Goal: Transaction & Acquisition: Purchase product/service

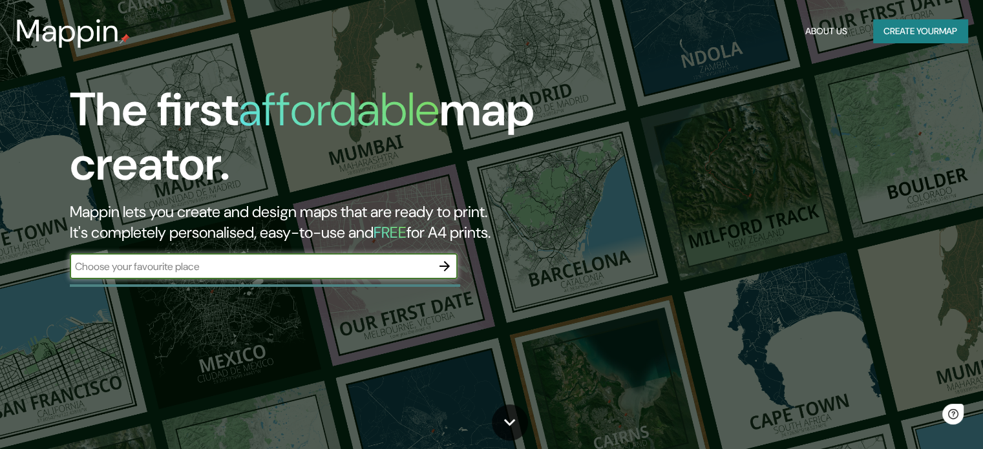
click at [241, 263] on input "text" at bounding box center [251, 266] width 362 height 15
type input "mazamitla"
click at [439, 266] on icon "button" at bounding box center [445, 267] width 16 height 16
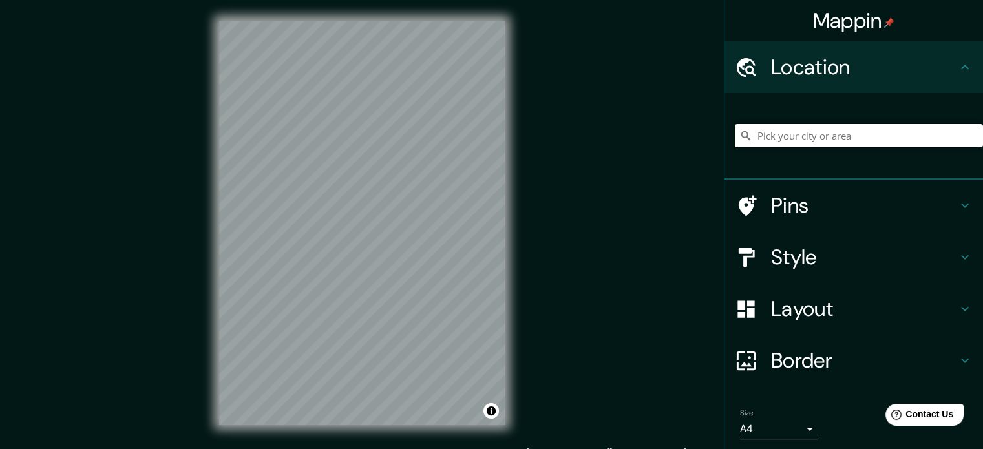
click at [797, 130] on input "Pick your city or area" at bounding box center [859, 135] width 248 height 23
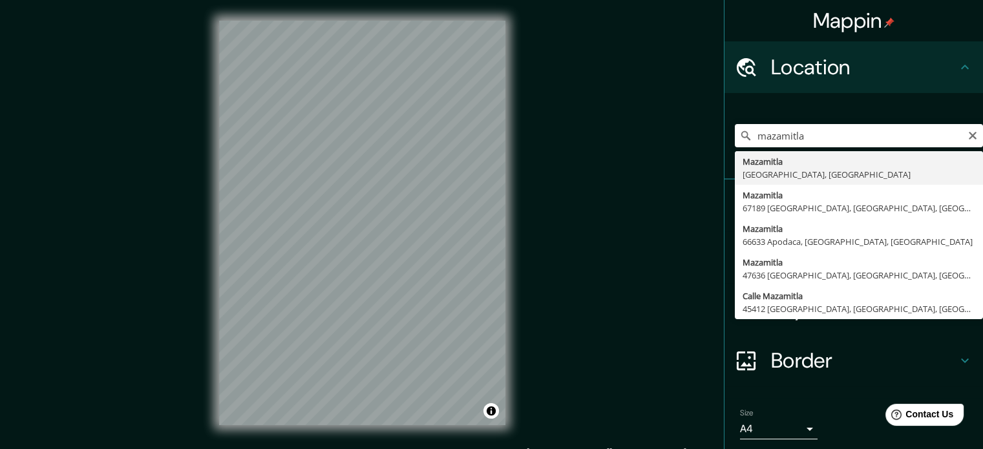
type input "Mazamitla, [GEOGRAPHIC_DATA], [GEOGRAPHIC_DATA]"
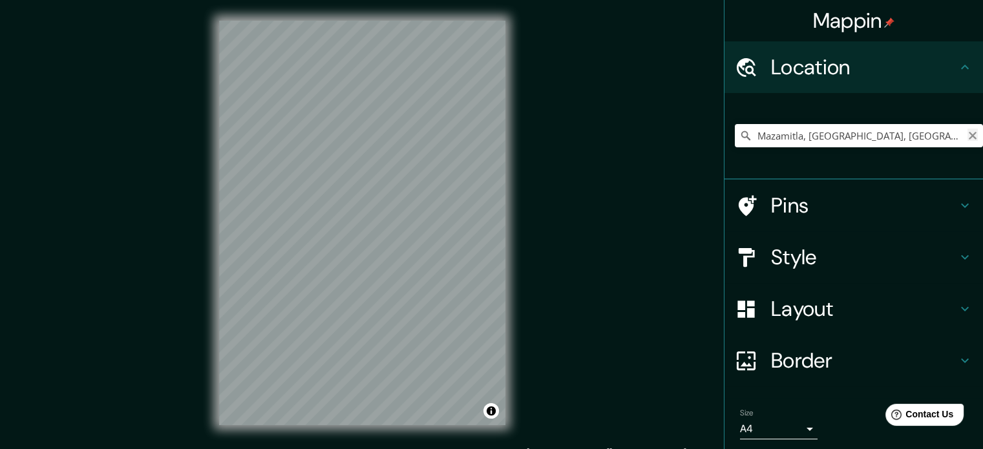
click at [968, 135] on icon "Clear" at bounding box center [973, 136] width 10 height 10
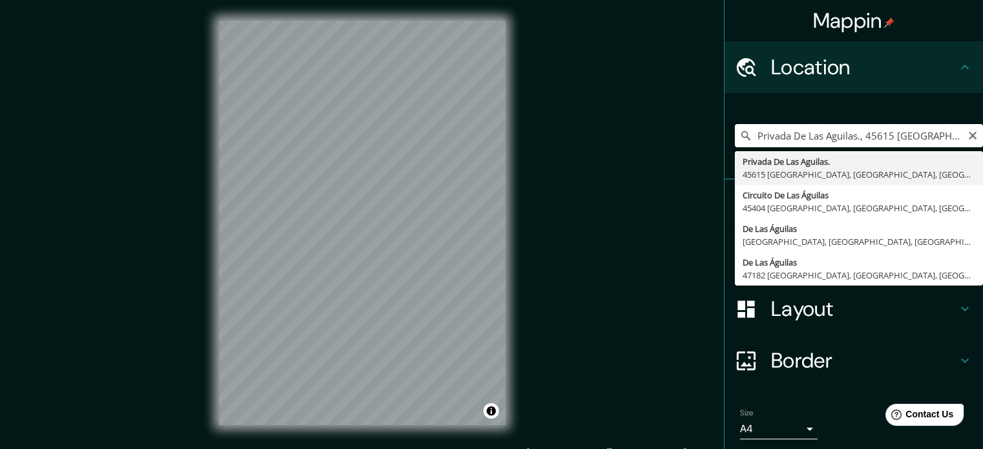
scroll to position [0, 65]
drag, startPoint x: 747, startPoint y: 133, endPoint x: 993, endPoint y: 162, distance: 246.9
click at [983, 162] on html "Mappin Location [GEOGRAPHIC_DATA] [GEOGRAPHIC_DATA], 45615 [GEOGRAPHIC_DATA], […" at bounding box center [491, 224] width 983 height 449
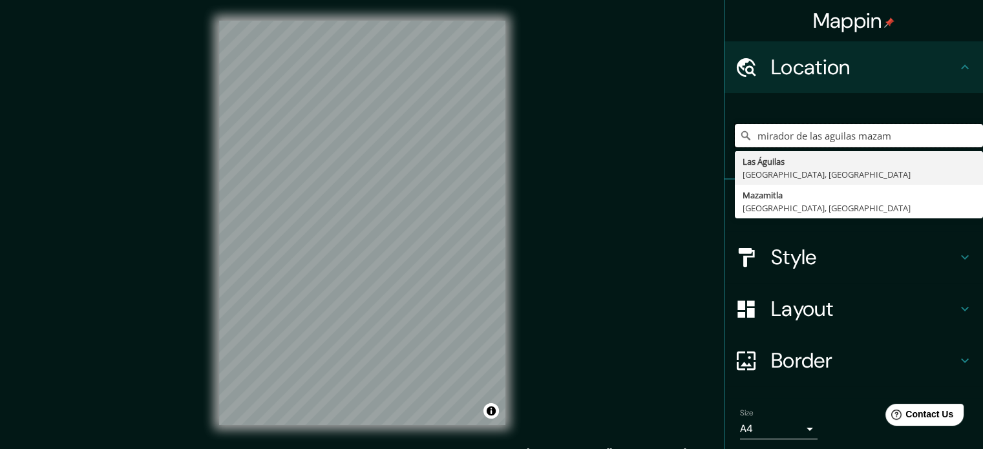
type input "mirador de las aguilas mazam"
click at [969, 136] on icon "Clear" at bounding box center [973, 136] width 8 height 8
click at [812, 139] on input "[GEOGRAPHIC_DATA], [GEOGRAPHIC_DATA]" at bounding box center [859, 135] width 248 height 23
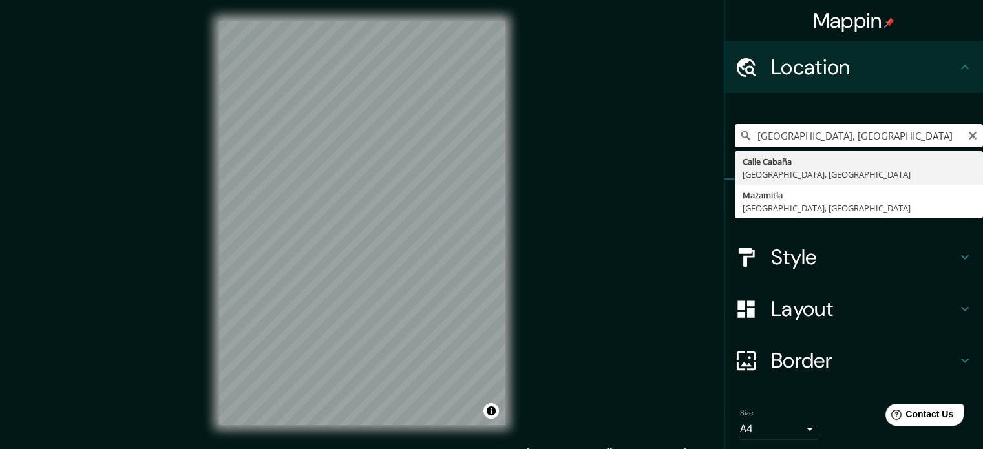
paste input "[PERSON_NAME], 49513 Jal."
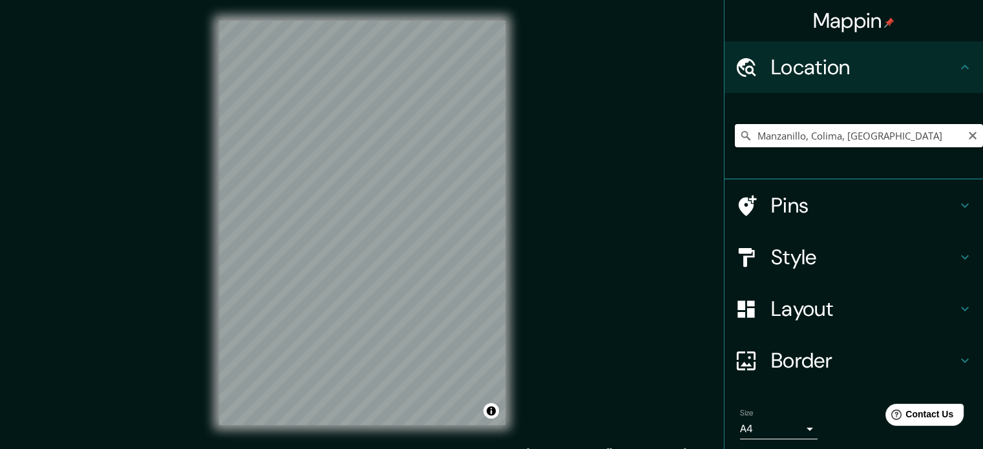
click at [769, 138] on input "Manzanillo, Colima, [GEOGRAPHIC_DATA]" at bounding box center [859, 135] width 248 height 23
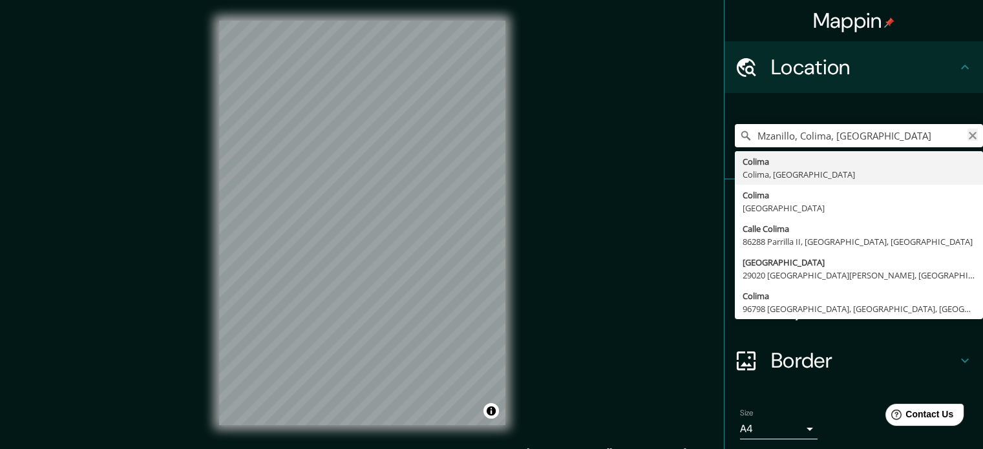
type input "Mzanillo, Colima, [GEOGRAPHIC_DATA]"
click at [968, 140] on icon "Clear" at bounding box center [973, 136] width 10 height 10
type input "Mazamitla, [GEOGRAPHIC_DATA], [GEOGRAPHIC_DATA]"
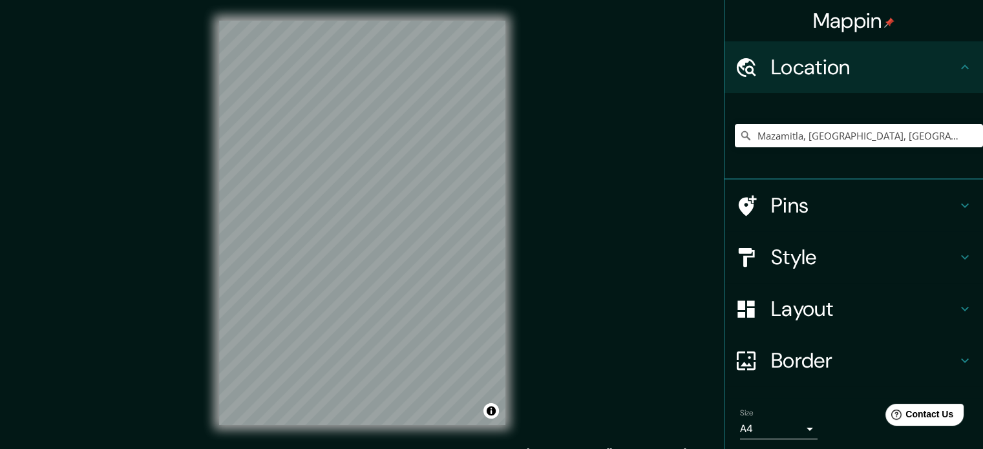
click at [790, 317] on h4 "Layout" at bounding box center [864, 309] width 186 height 26
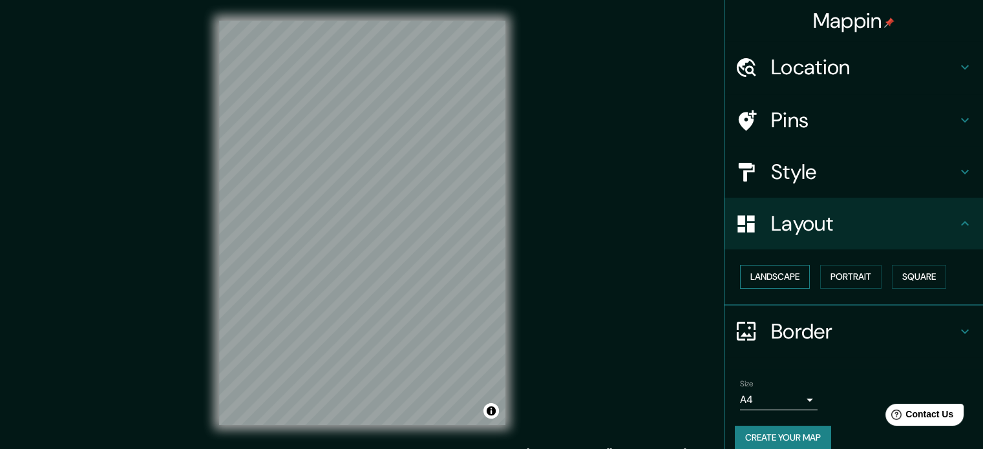
click at [785, 279] on button "Landscape" at bounding box center [775, 277] width 70 height 24
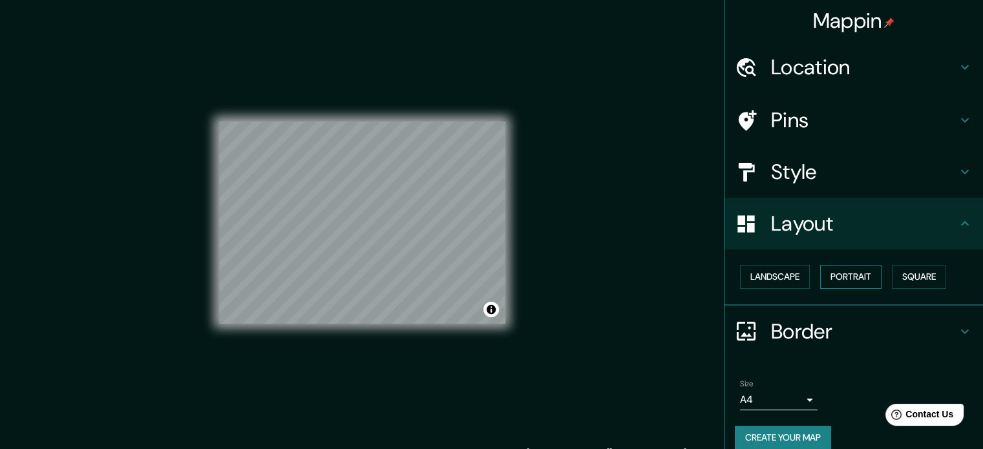
click at [841, 275] on button "Portrait" at bounding box center [851, 277] width 61 height 24
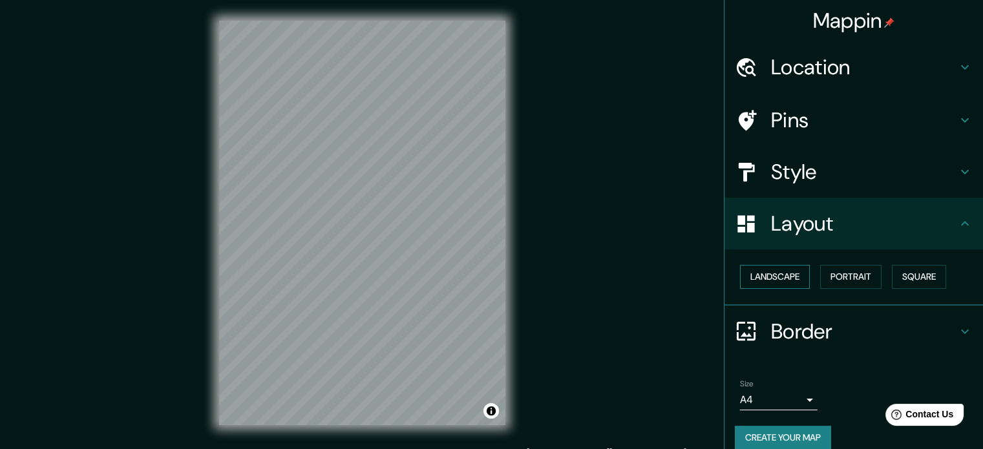
click at [788, 277] on button "Landscape" at bounding box center [775, 277] width 70 height 24
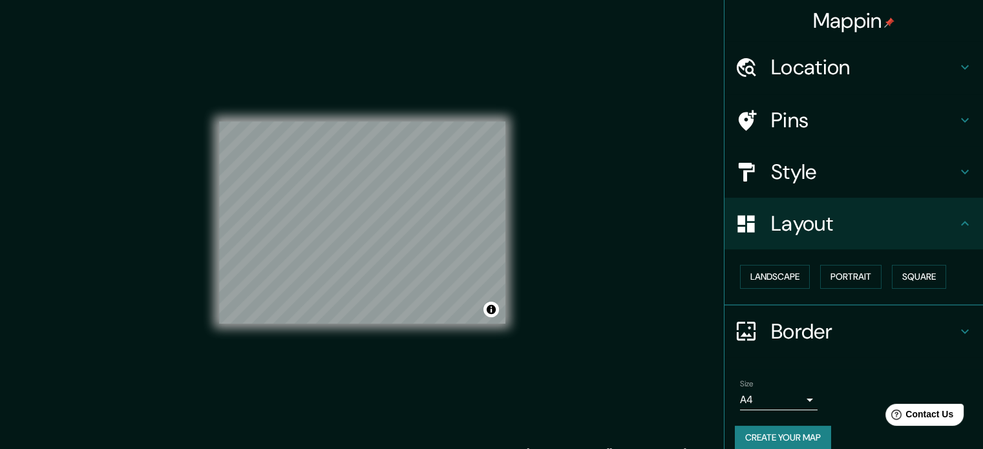
click at [819, 178] on h4 "Style" at bounding box center [864, 172] width 186 height 26
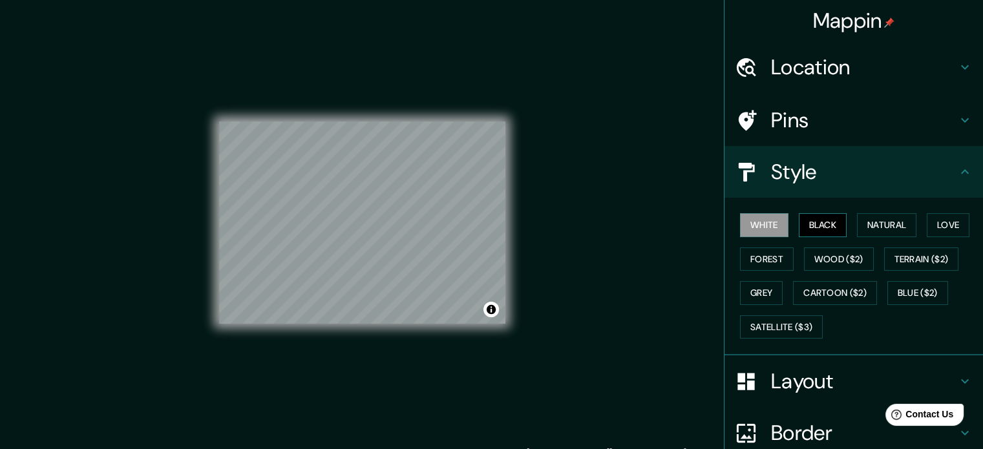
click at [801, 225] on button "Black" at bounding box center [823, 225] width 48 height 24
click at [879, 223] on button "Natural" at bounding box center [886, 225] width 59 height 24
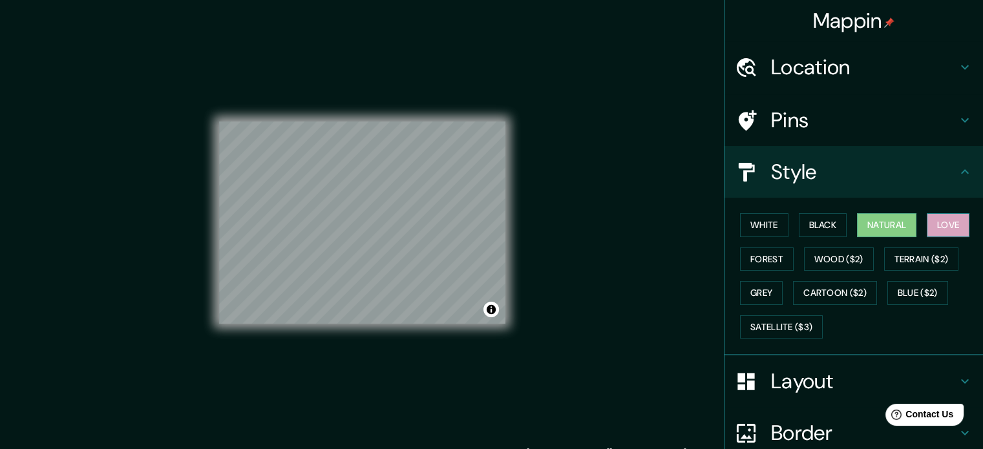
click at [941, 220] on button "Love" at bounding box center [948, 225] width 43 height 24
click at [855, 263] on button "Wood ($2)" at bounding box center [839, 260] width 70 height 24
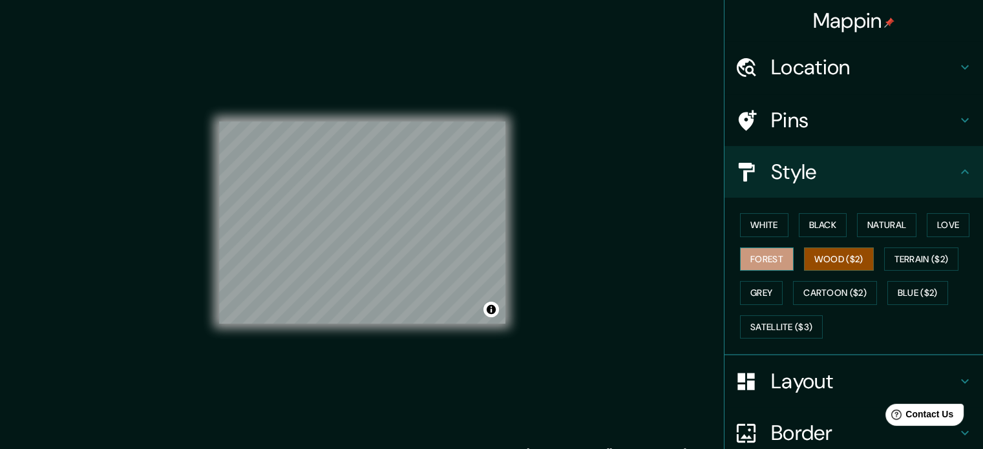
click at [775, 269] on button "Forest" at bounding box center [767, 260] width 54 height 24
click at [760, 288] on button "Grey" at bounding box center [761, 293] width 43 height 24
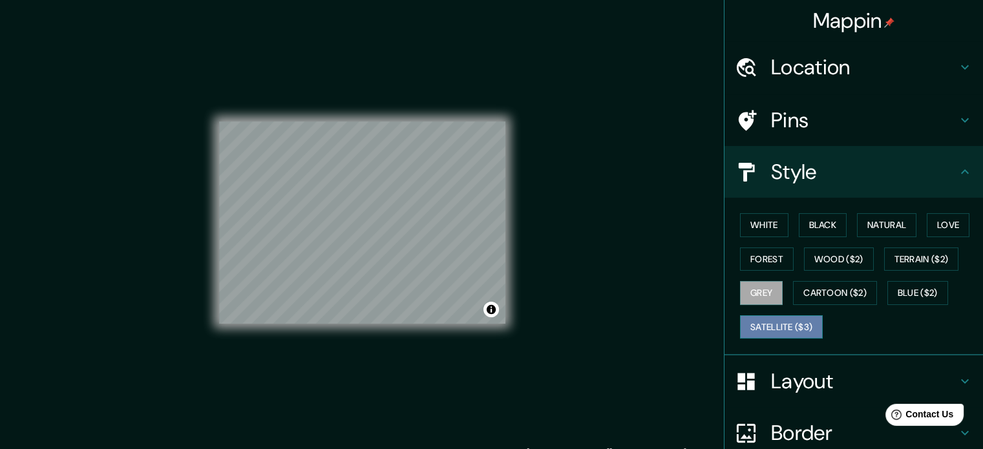
click at [774, 325] on button "Satellite ($3)" at bounding box center [781, 328] width 83 height 24
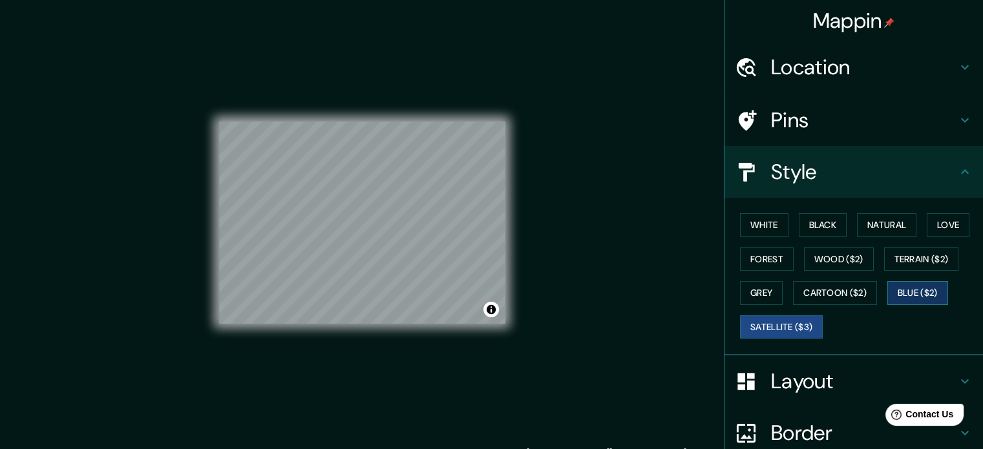
click at [902, 297] on button "Blue ($2)" at bounding box center [918, 293] width 61 height 24
click at [755, 290] on button "Grey" at bounding box center [761, 293] width 43 height 24
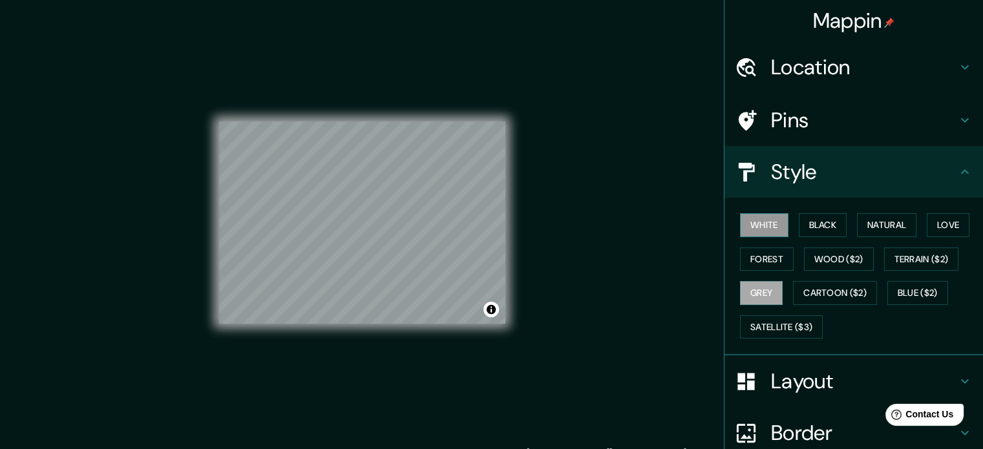
click at [758, 222] on button "White" at bounding box center [764, 225] width 48 height 24
click at [804, 224] on button "Black" at bounding box center [823, 225] width 48 height 24
click at [750, 231] on button "White" at bounding box center [764, 225] width 48 height 24
click at [815, 227] on button "Black" at bounding box center [823, 225] width 48 height 24
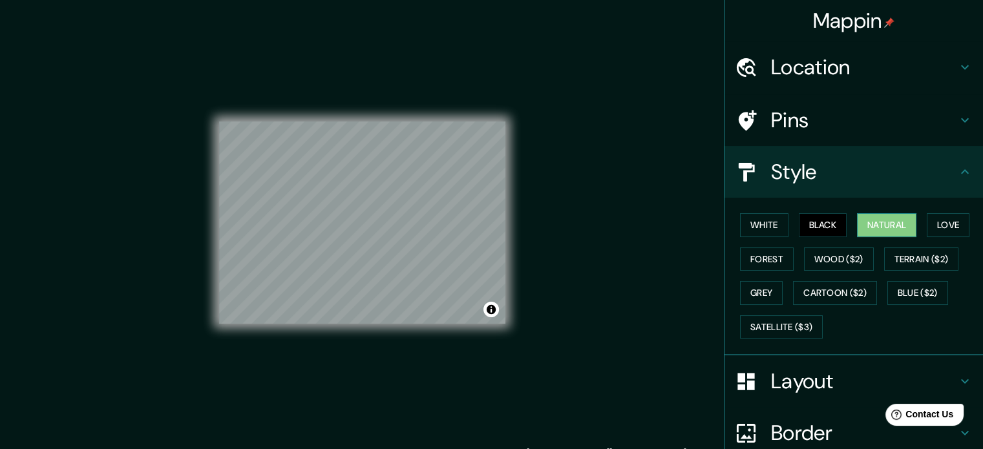
click at [870, 226] on button "Natural" at bounding box center [886, 225] width 59 height 24
click at [959, 228] on button "Love" at bounding box center [948, 225] width 43 height 24
click at [887, 227] on button "Natural" at bounding box center [886, 225] width 59 height 24
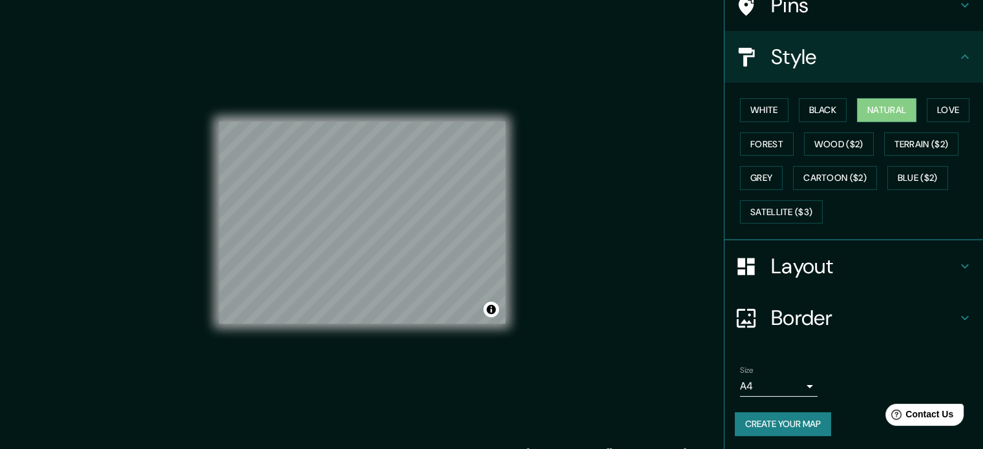
click at [833, 292] on div "Border" at bounding box center [854, 318] width 259 height 52
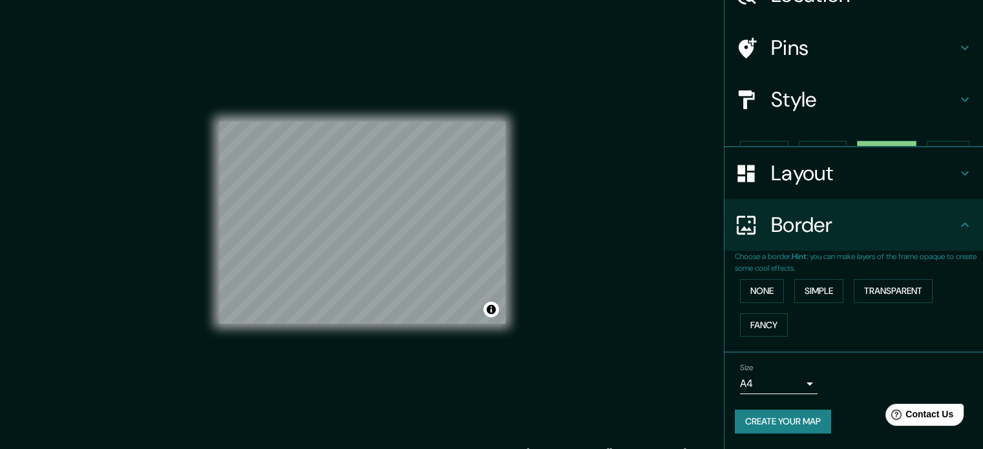
scroll to position [49, 0]
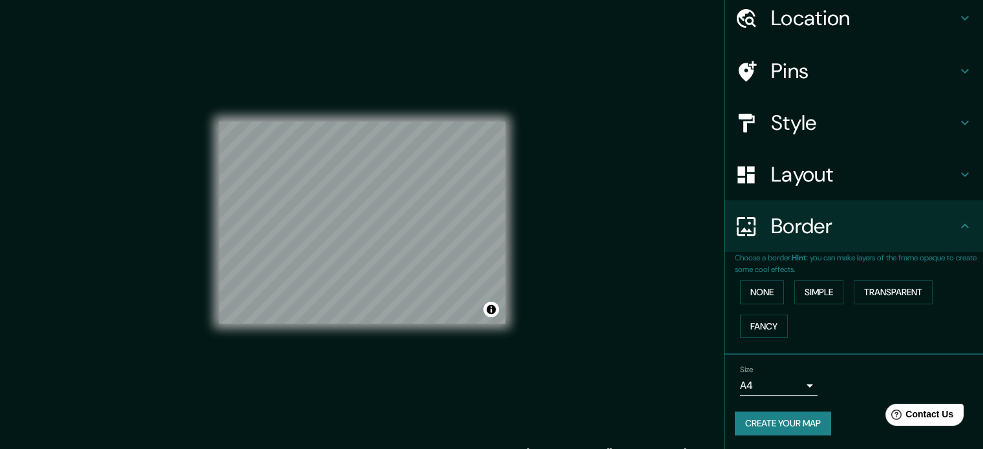
click at [850, 243] on div "Border" at bounding box center [854, 226] width 259 height 52
click at [875, 287] on button "Transparent" at bounding box center [893, 293] width 79 height 24
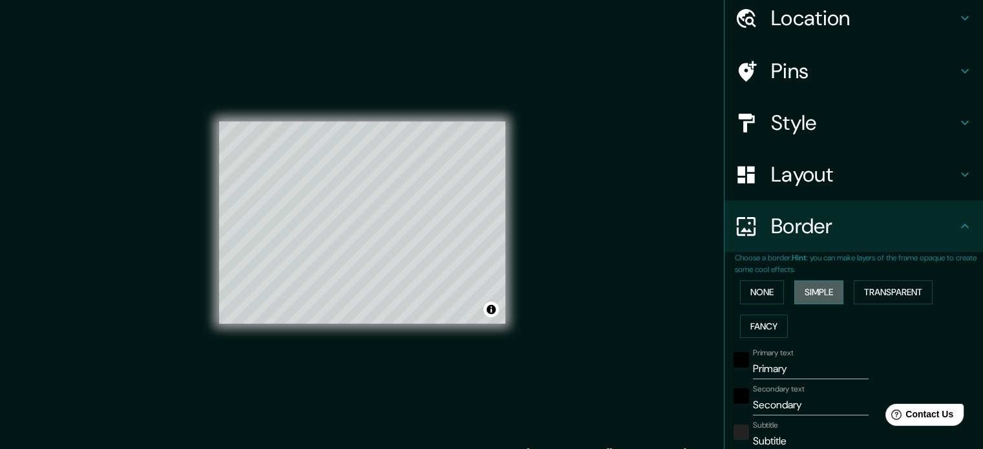
click at [804, 294] on button "Simple" at bounding box center [819, 293] width 49 height 24
click at [760, 294] on button "None" at bounding box center [762, 293] width 44 height 24
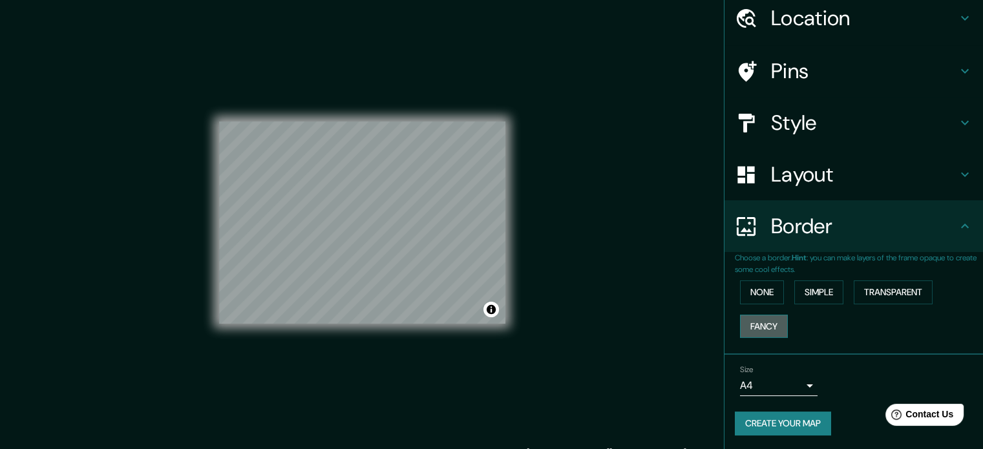
click at [754, 322] on button "Fancy" at bounding box center [764, 327] width 48 height 24
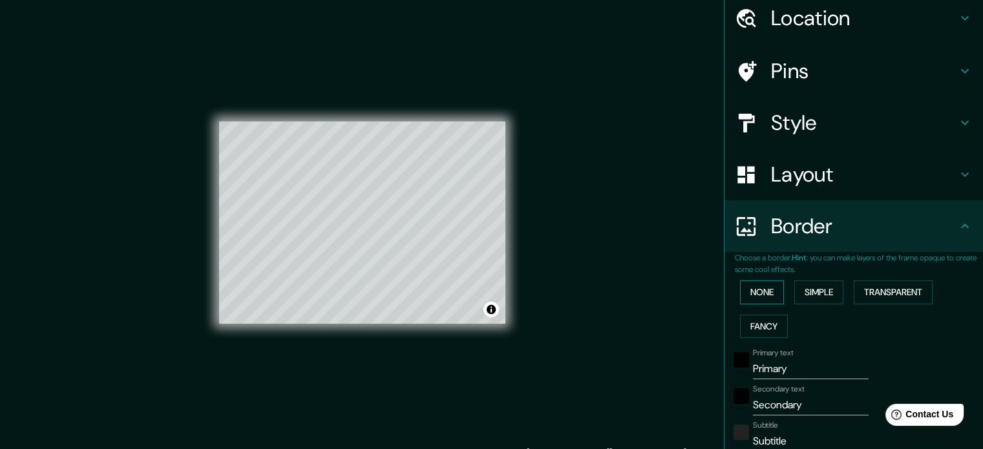
click at [745, 297] on button "None" at bounding box center [762, 293] width 44 height 24
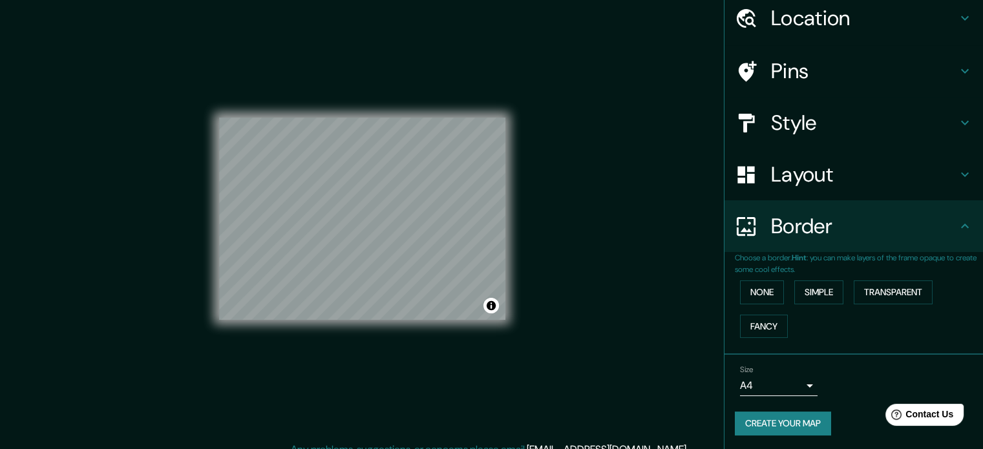
scroll to position [17, 0]
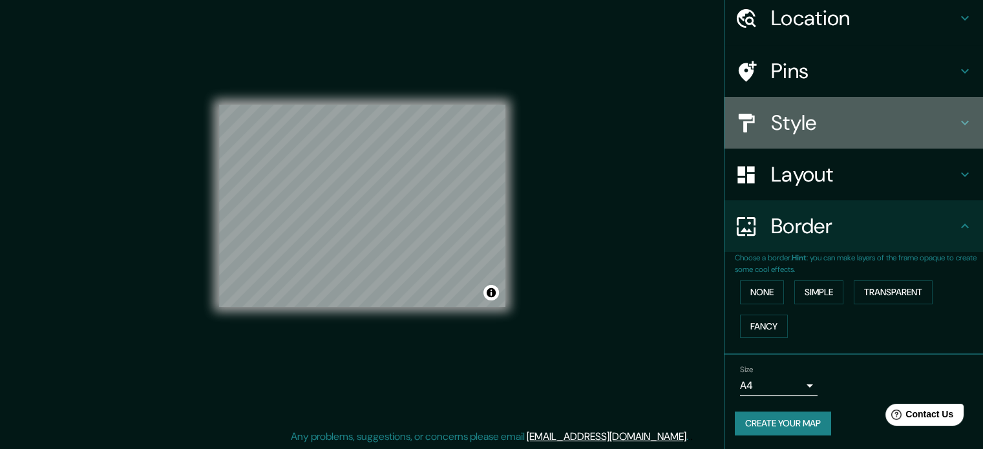
click at [795, 114] on h4 "Style" at bounding box center [864, 123] width 186 height 26
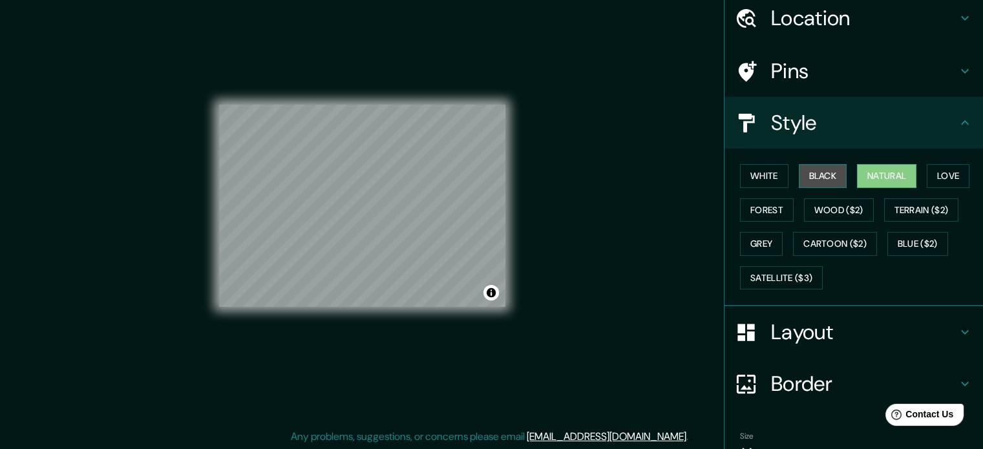
click at [810, 169] on button "Black" at bounding box center [823, 176] width 48 height 24
click at [767, 177] on button "White" at bounding box center [764, 176] width 48 height 24
click at [832, 175] on button "Black" at bounding box center [823, 176] width 48 height 24
click at [857, 168] on button "Natural" at bounding box center [886, 176] width 59 height 24
click at [936, 172] on button "Love" at bounding box center [948, 176] width 43 height 24
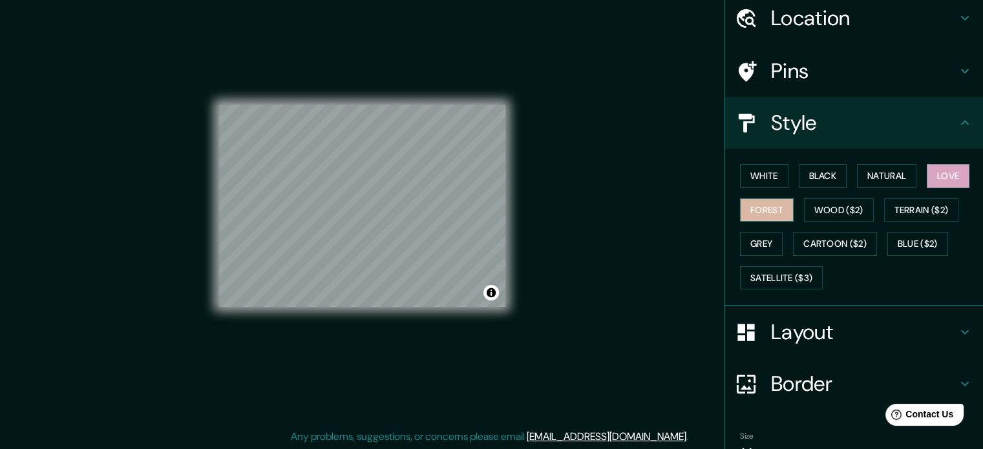
click at [765, 211] on button "Forest" at bounding box center [767, 211] width 54 height 24
click at [765, 240] on button "Grey" at bounding box center [761, 244] width 43 height 24
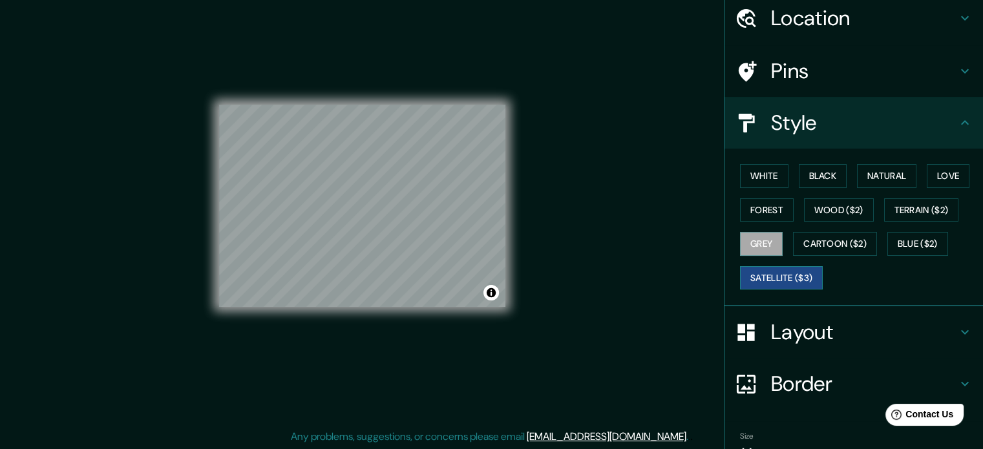
drag, startPoint x: 785, startPoint y: 272, endPoint x: 786, endPoint y: 279, distance: 7.9
click at [786, 279] on div "White Black Natural Love Forest Wood ($2) Terrain ($2) Grey Cartoon ($2) Blue (…" at bounding box center [859, 227] width 248 height 136
click at [786, 279] on button "Satellite ($3)" at bounding box center [781, 278] width 83 height 24
click at [832, 247] on button "Cartoon ($2)" at bounding box center [835, 244] width 84 height 24
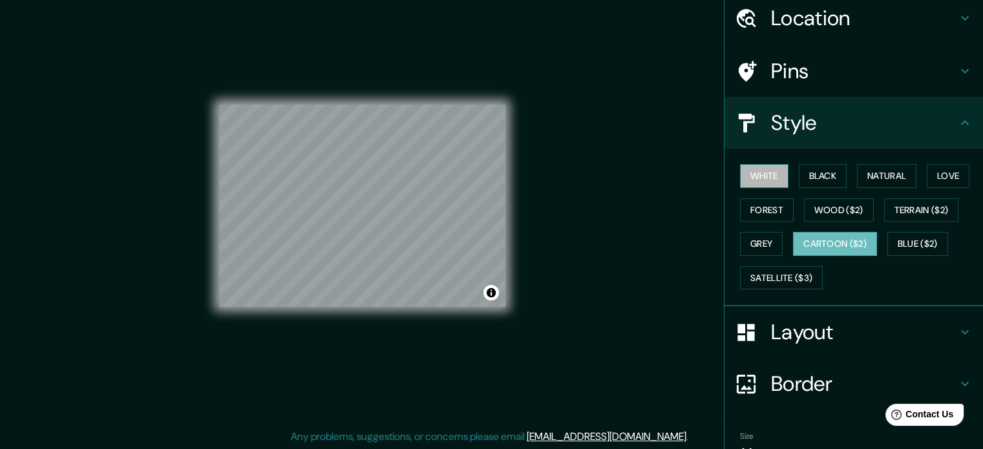
click at [763, 175] on button "White" at bounding box center [764, 176] width 48 height 24
click at [802, 178] on button "Black" at bounding box center [823, 176] width 48 height 24
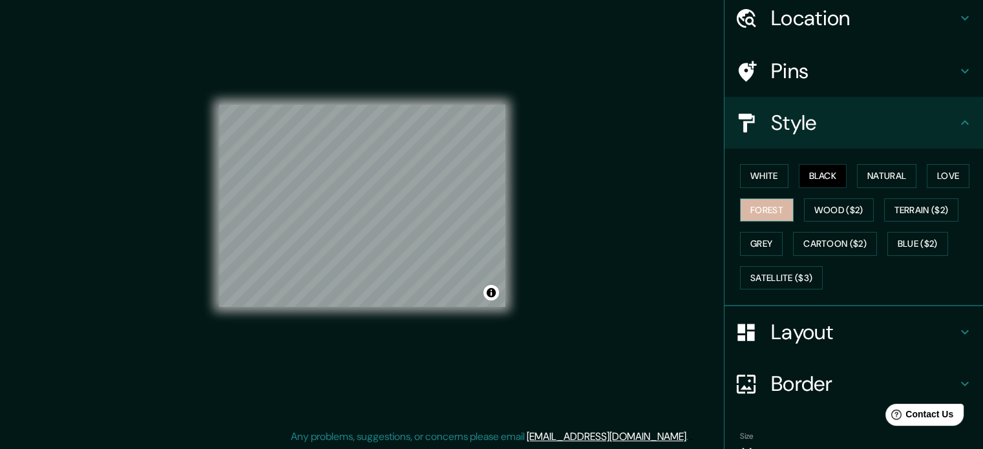
click at [760, 217] on button "Forest" at bounding box center [767, 211] width 54 height 24
click at [760, 240] on button "Grey" at bounding box center [761, 244] width 43 height 24
click at [753, 216] on button "Forest" at bounding box center [767, 211] width 54 height 24
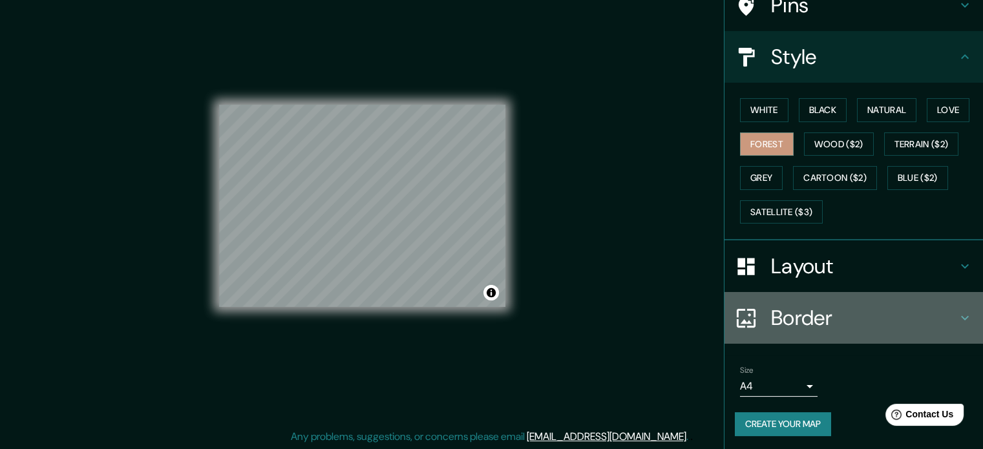
click at [826, 307] on h4 "Border" at bounding box center [864, 318] width 186 height 26
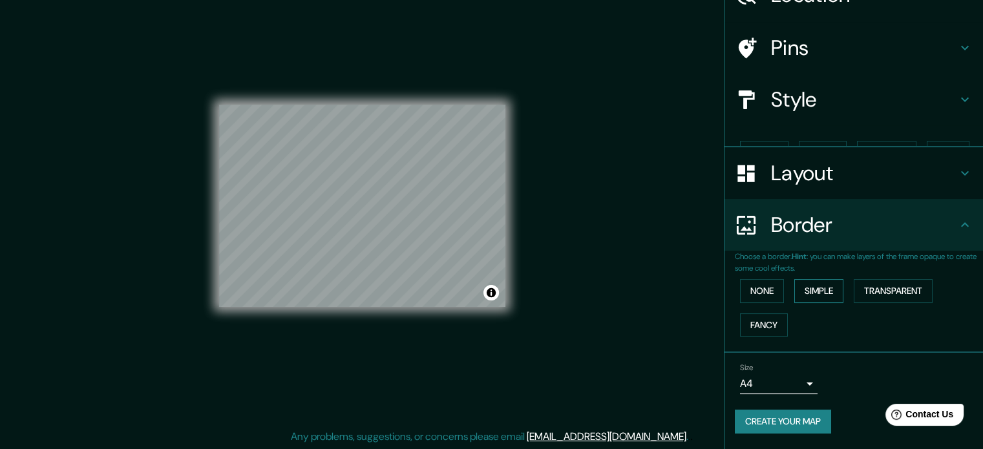
scroll to position [49, 0]
